Goal: Transaction & Acquisition: Subscribe to service/newsletter

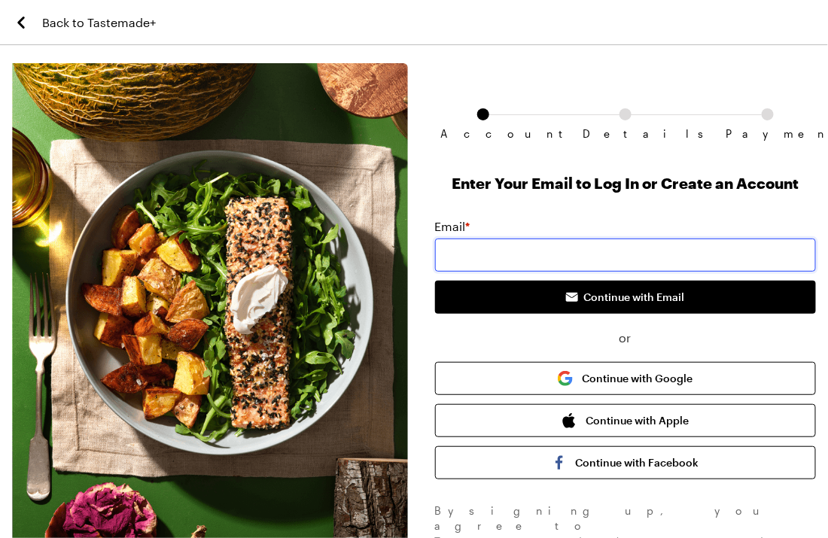
click at [467, 255] on input "email" at bounding box center [625, 255] width 381 height 33
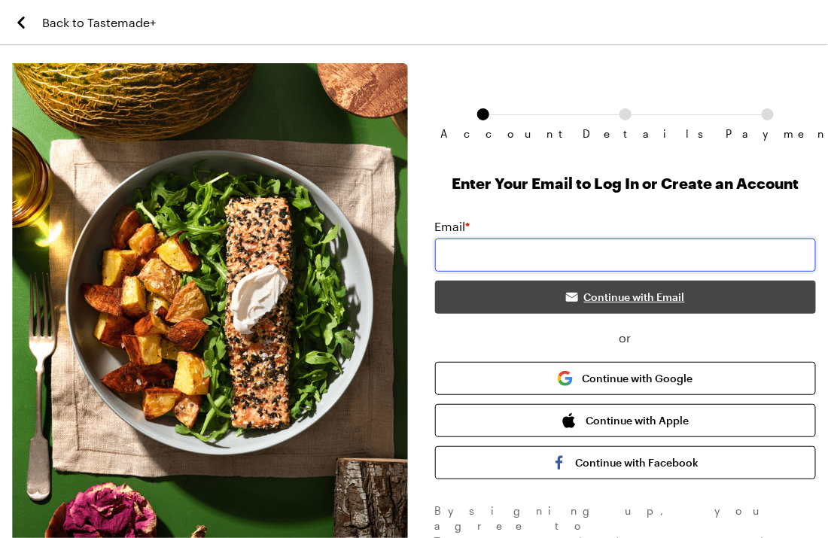
type input "[EMAIL_ADDRESS][DOMAIN_NAME]"
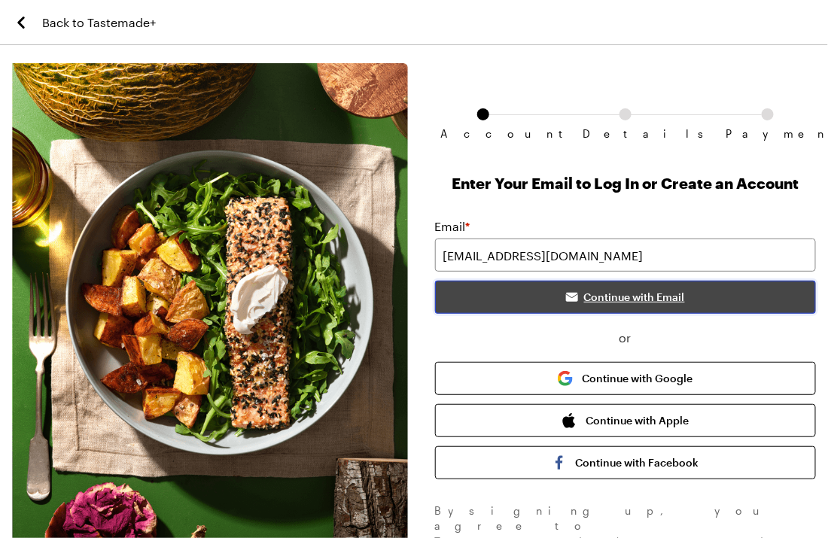
click at [600, 298] on span "Continue with Email" at bounding box center [634, 297] width 101 height 15
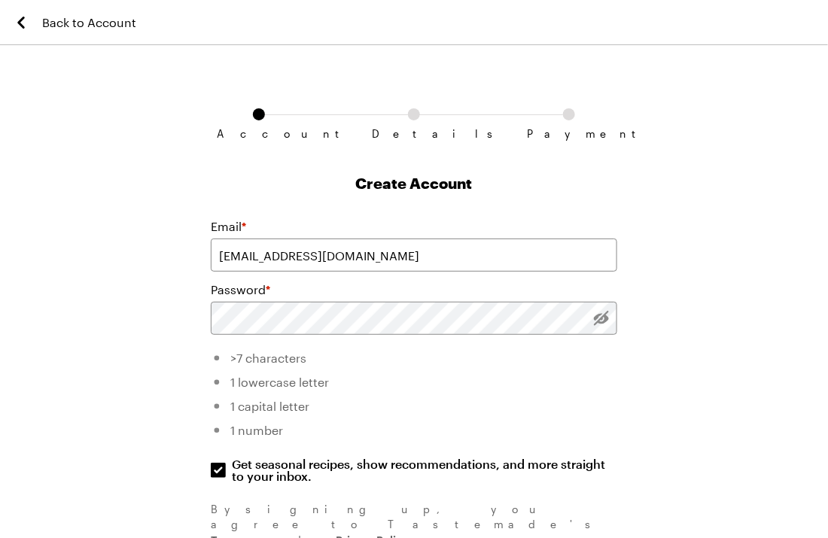
click at [591, 450] on div "Email * [EMAIL_ADDRESS][DOMAIN_NAME] Password * >7 characters 1 lowercase lette…" at bounding box center [414, 382] width 406 height 330
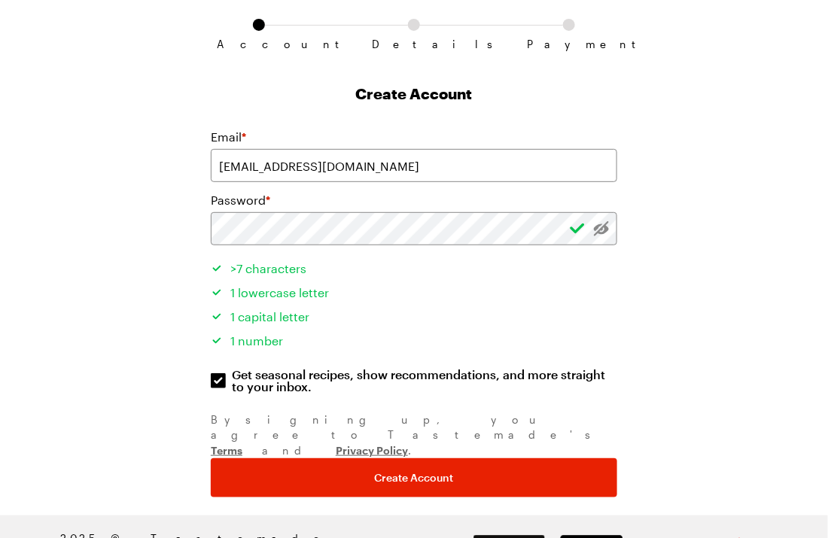
scroll to position [91, 0]
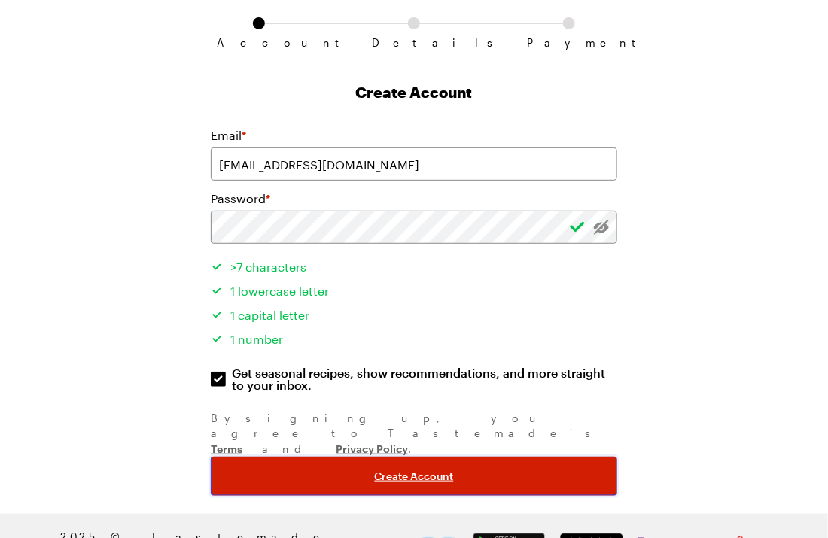
click at [511, 457] on button "Create Account" at bounding box center [414, 476] width 406 height 39
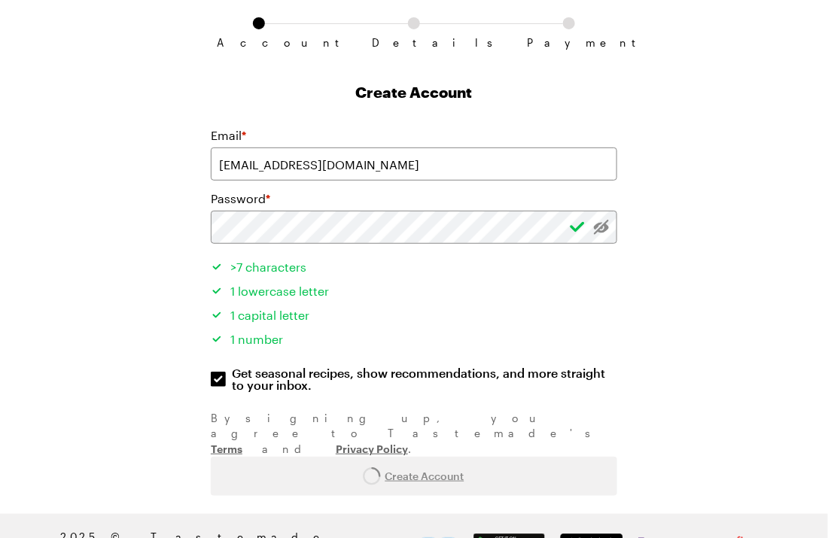
scroll to position [0, 0]
